Goal: Task Accomplishment & Management: Manage account settings

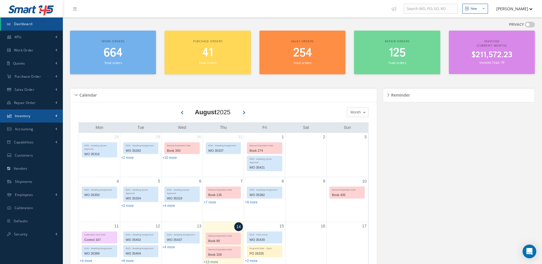
click at [19, 114] on link "Inventory" at bounding box center [31, 115] width 63 height 13
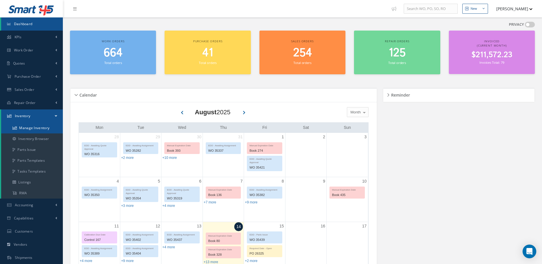
click at [29, 128] on link "Manage Inventory" at bounding box center [32, 128] width 62 height 11
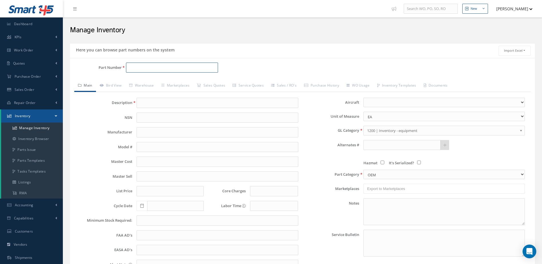
click at [167, 68] on input "Part Number" at bounding box center [172, 68] width 92 height 10
click at [172, 65] on input "Part Number" at bounding box center [172, 68] width 92 height 10
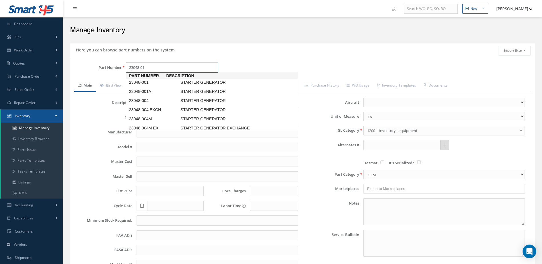
type input "23048-018"
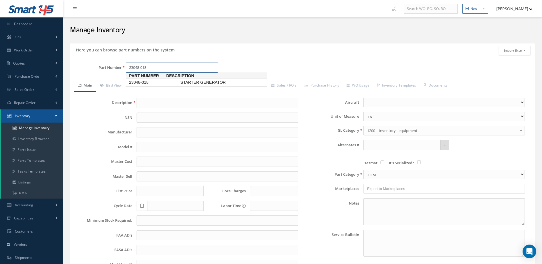
click at [187, 81] on span "STARTER GENERATOR" at bounding box center [222, 82] width 86 height 6
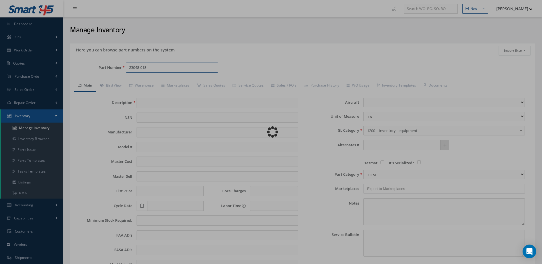
type input "STARTER GENERATOR"
type input "."
type input "0.00"
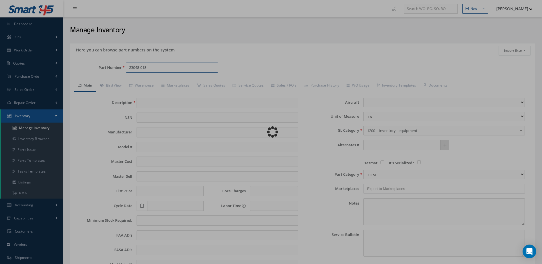
select select
type textarea "APRIL 2025 *STANDARD OH $1,975.00. 20 DAYS TURNAROUND TIME. *STANDARD OH EXCHAN…"
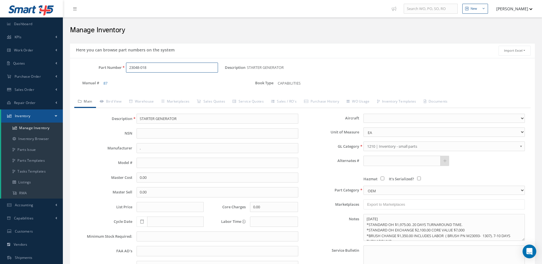
type input "23048-018"
click at [147, 147] on input "." at bounding box center [217, 148] width 161 height 10
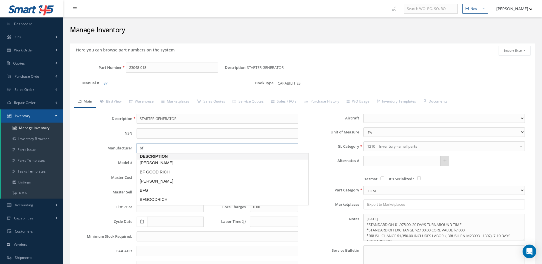
click at [159, 163] on span "BF GOODRICH" at bounding box center [182, 163] width 86 height 6
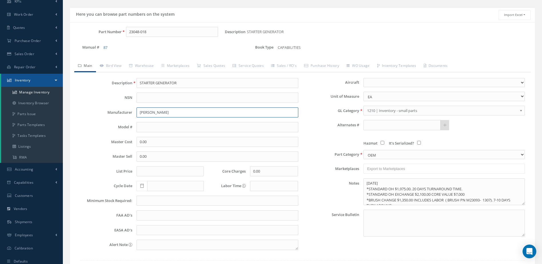
scroll to position [76, 0]
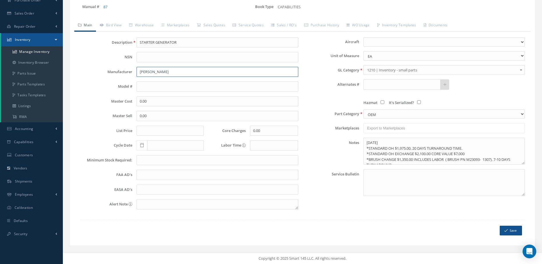
type input "BF GOODRICH"
click at [513, 232] on button "Save" at bounding box center [511, 231] width 22 height 10
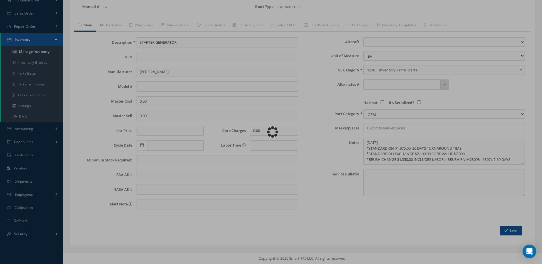
type textarea "APRIL 2025 *STANDARD OH $1,975.00. 20 DAYS TURNAROUND TIME. *STANDARD OH EXCHAN…"
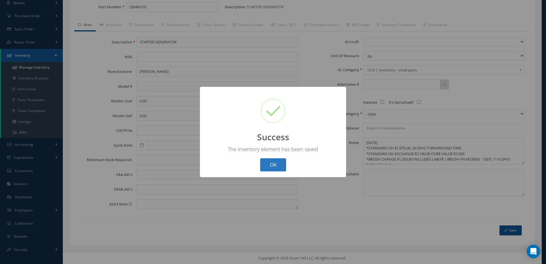
click at [267, 166] on button "OK" at bounding box center [273, 164] width 26 height 13
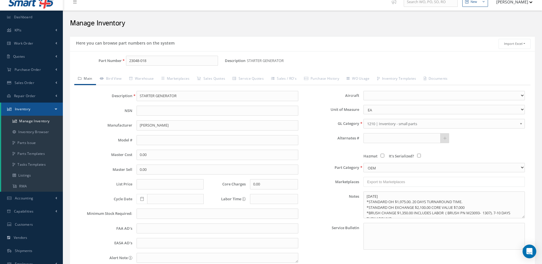
scroll to position [0, 0]
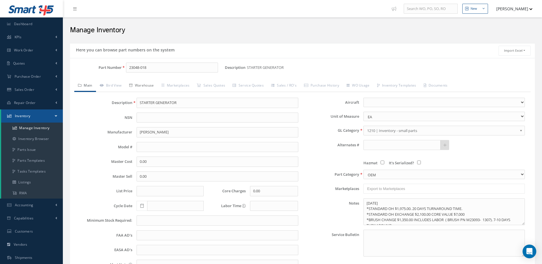
click at [145, 83] on link "Warehouse" at bounding box center [141, 86] width 32 height 12
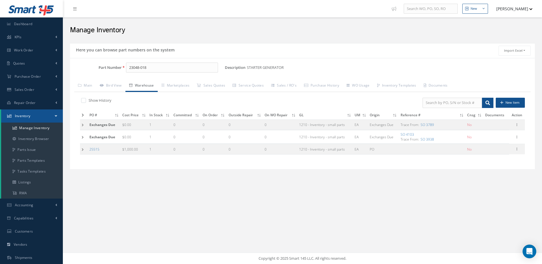
click at [83, 115] on icon at bounding box center [83, 114] width 2 height 3
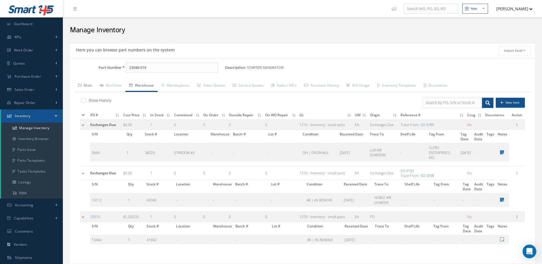
click at [86, 84] on link "Main" at bounding box center [85, 86] width 22 height 12
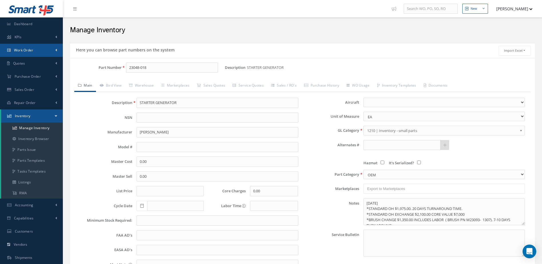
click at [34, 49] on link "Work Order" at bounding box center [31, 50] width 63 height 13
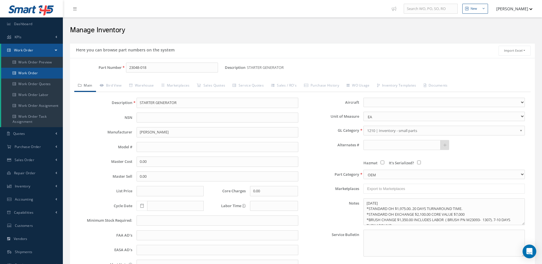
click at [35, 71] on link "Work Order" at bounding box center [32, 73] width 62 height 11
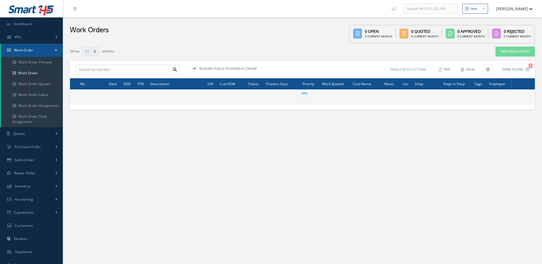
select select "25"
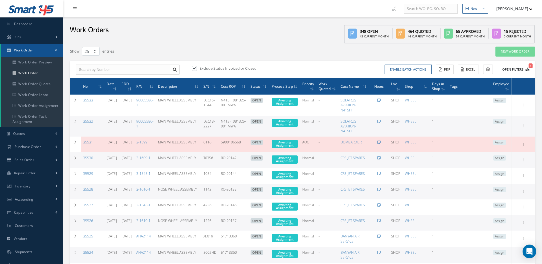
type input "All Work Request"
type input "All Work Performed"
type input "All Status"
type input "WO Part Status"
click at [526, 68] on icon "1" at bounding box center [527, 69] width 4 height 4
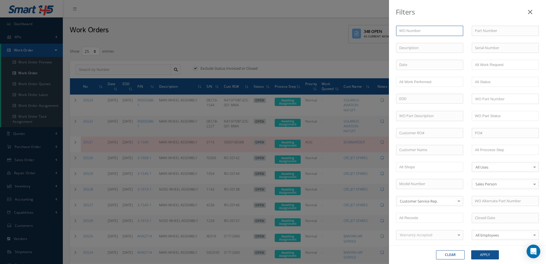
click at [427, 34] on input "text" at bounding box center [429, 31] width 67 height 10
type input "2"
type input "25"
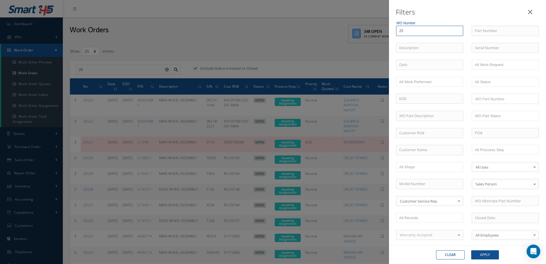
type input "256"
type input "2560"
type input "25608"
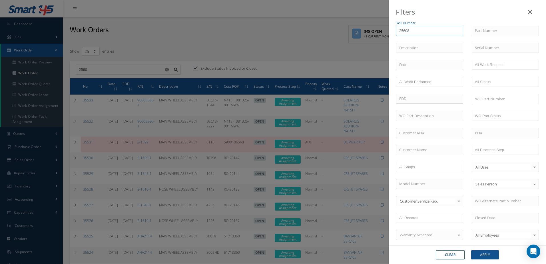
type input "25608"
click at [490, 257] on button "Apply" at bounding box center [485, 254] width 28 height 9
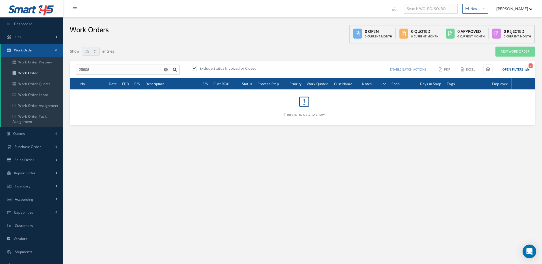
click at [197, 68] on label at bounding box center [197, 68] width 1 height 5
click at [193, 68] on input "checkbox" at bounding box center [194, 69] width 4 height 4
checkbox input "false"
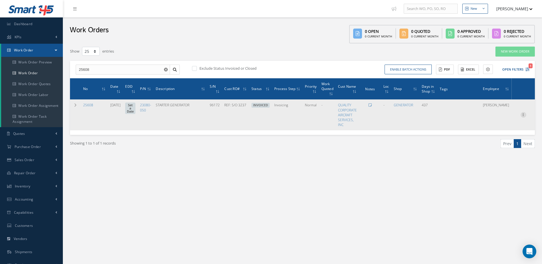
click at [524, 113] on icon at bounding box center [523, 114] width 6 height 5
click at [500, 125] on link "Edit" at bounding box center [496, 125] width 45 height 7
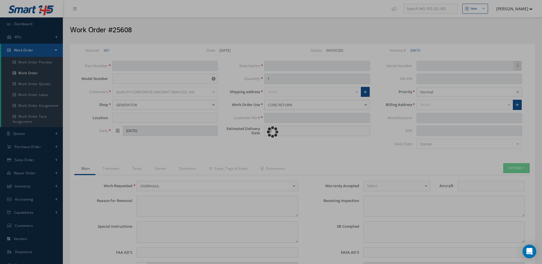
type input "23080-050"
type input "N/A"
type input "08/10/2020"
type input "STARTER GENERATOR"
type input "REF: S/O 3237"
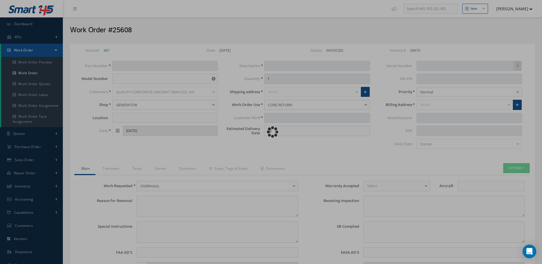
type input "96172"
type textarea "NONE"
type textarea "PLEASE SEE R.O. FOR DETAILS"
type textarea "NO VISUAL DAMAGE"
type textarea "ITEM OVERHAULED IN REFERENCE WITH CMM ATA 24-30-68 , REVISION 4 , ISSUED Jan 06…"
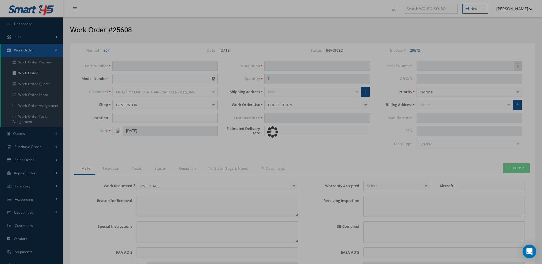
type input "05/28/2025"
type input "05/27/2025"
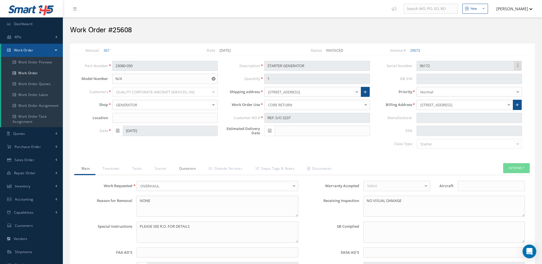
click at [183, 170] on link "Quotation" at bounding box center [186, 169] width 29 height 12
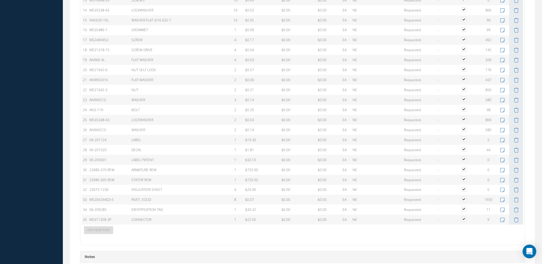
scroll to position [600, 0]
select select "25"
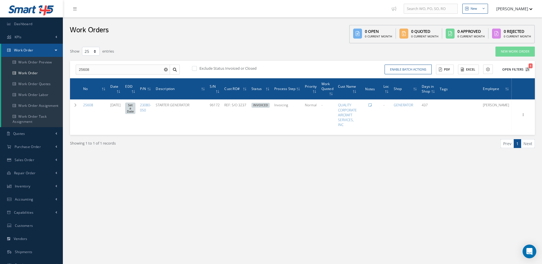
click at [527, 69] on icon "1" at bounding box center [527, 69] width 4 height 4
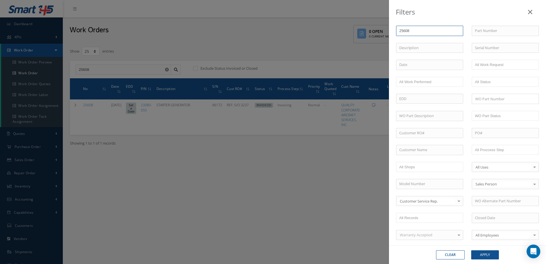
click at [428, 31] on input "25608" at bounding box center [429, 31] width 67 height 10
type input "2560"
type input "256"
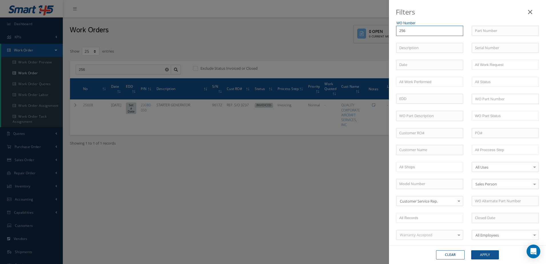
type input "25"
type input "2"
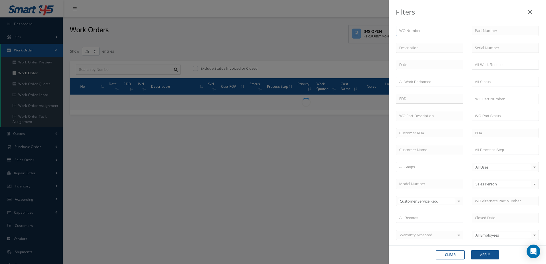
type input "3"
type input "34"
type input "340"
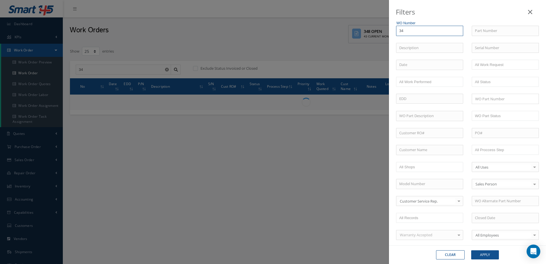
type input "340"
type input "3409"
type input "34096"
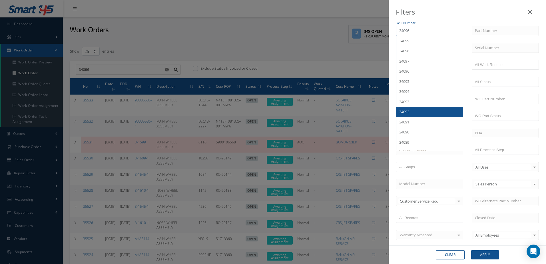
type input "34096"
click at [489, 254] on button "Apply" at bounding box center [485, 254] width 28 height 9
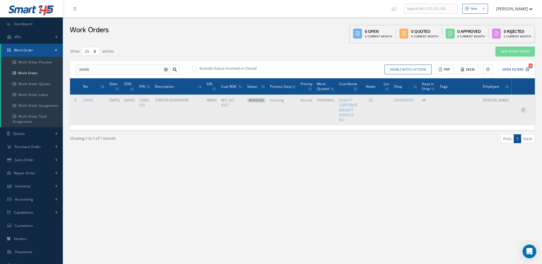
click at [524, 111] on icon at bounding box center [523, 109] width 6 height 5
click at [506, 121] on link "Edit" at bounding box center [496, 120] width 45 height 7
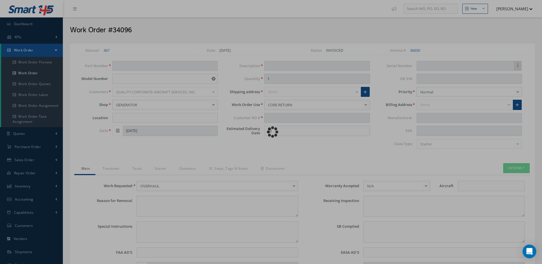
type input "23080-050"
type input "23080"
type input "11/22/2024"
type input "STARTER GENERATOR"
type input "REF: S/O 4327"
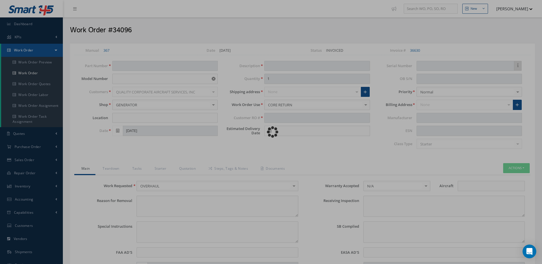
type input "12/20/2024"
type input "98600"
type textarea "OVERHAUL."
type textarea "OVERHAUL"
type input "NONE"
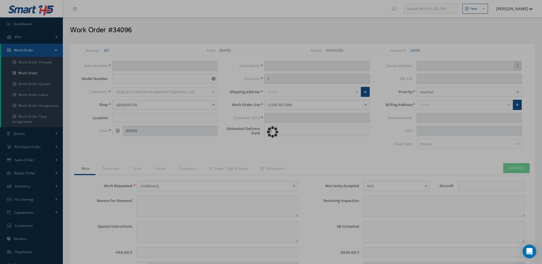
type textarea "NO VISUAL DAMAGE"
type textarea "NONE"
type input "NONE"
type textarea "ITEM OVERHAULED IN REFERENCE WITH CMM ATA 24-30-68 , REVISION 4 , ISSUED Jan 06…"
type input "06/20/2025"
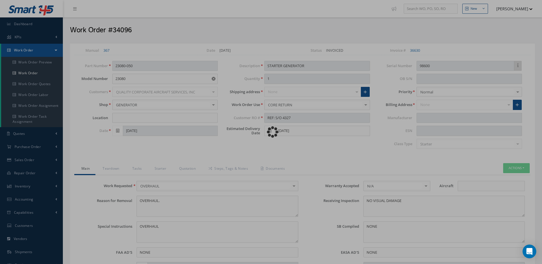
type input "06/20/2025"
type input "."
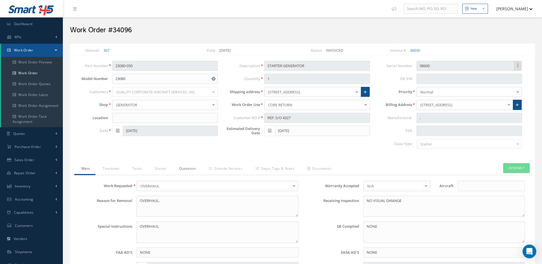
click at [182, 169] on link "Quotation" at bounding box center [186, 169] width 29 height 12
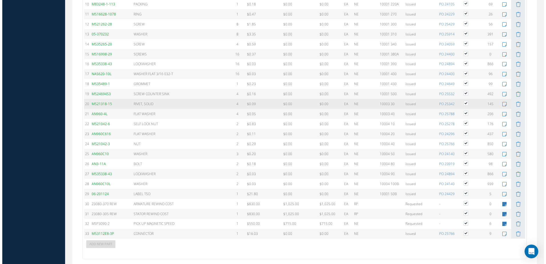
scroll to position [571, 0]
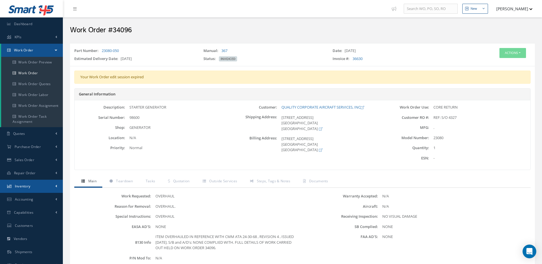
click at [39, 185] on link "Inventory" at bounding box center [31, 186] width 63 height 13
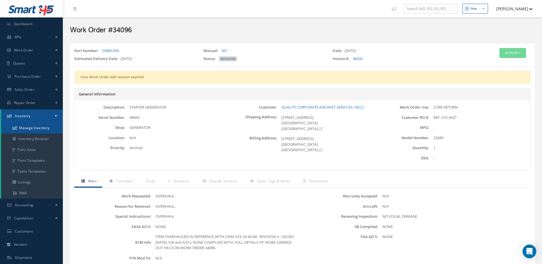
click at [38, 127] on link "Manage Inventory" at bounding box center [32, 128] width 62 height 11
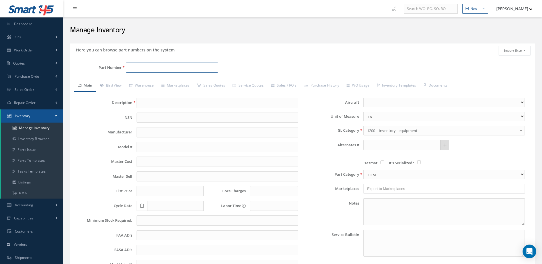
click at [173, 69] on input "Part Number" at bounding box center [172, 68] width 92 height 10
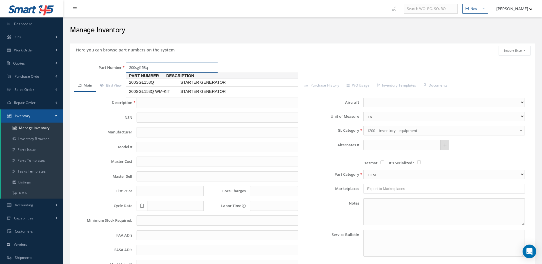
click at [189, 79] on link "200SGL153Q STARTER GENERATOR" at bounding box center [212, 83] width 172 height 8
type input "200SGL153Q"
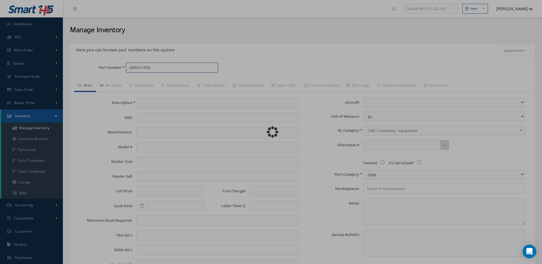
type input "STARTER GENERATOR"
type input "[PERSON_NAME] (APC)"
type input "C208"
type input "0.00"
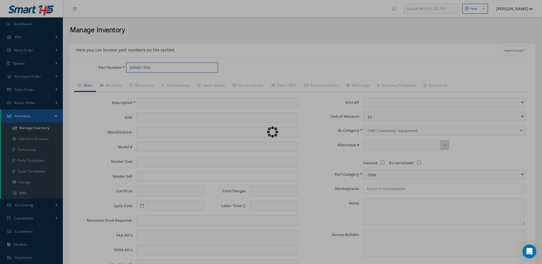
type input "0.00"
select select "42"
type textarea "OCT/2024: STD OH OR OH EX $3.200 STD OH EXCHANGE $3,350.00 CORE VALUE $28,000 T…"
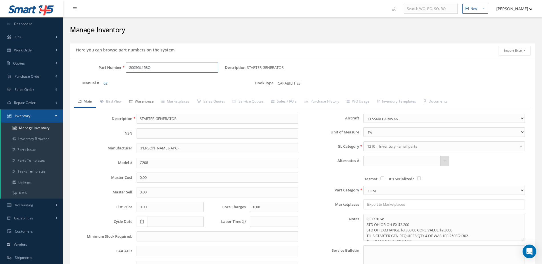
type input "200SGL153Q"
click at [148, 102] on link "Warehouse" at bounding box center [141, 102] width 32 height 12
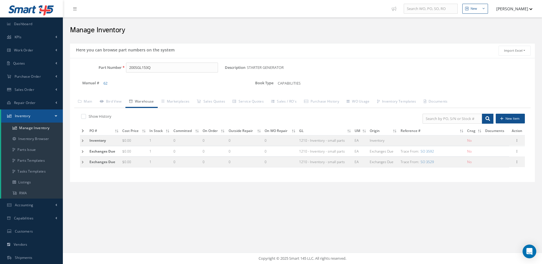
click at [82, 131] on icon at bounding box center [83, 130] width 2 height 3
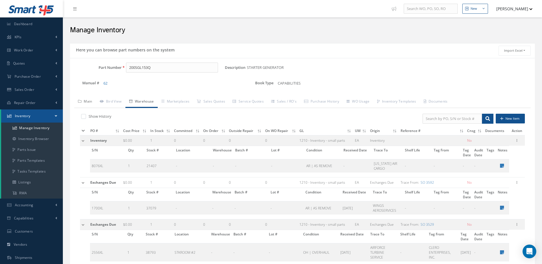
click at [90, 99] on link "Main" at bounding box center [85, 102] width 22 height 12
